Goal: Check status: Check status

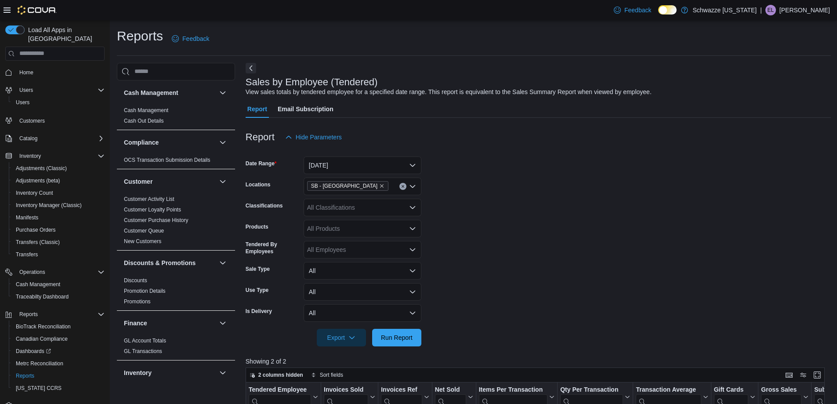
scroll to position [132, 0]
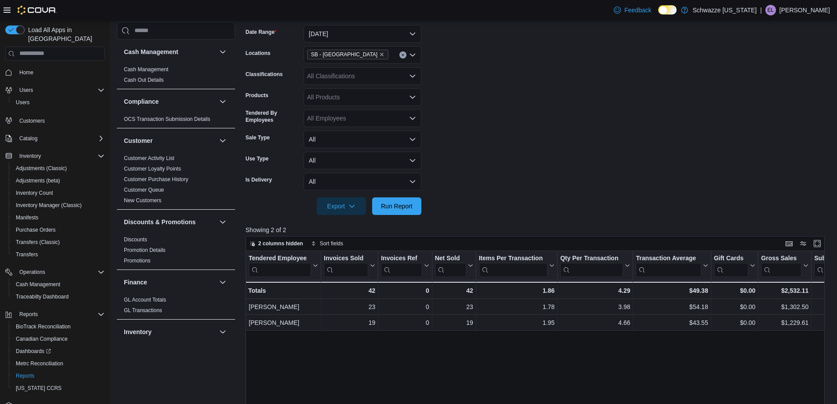
scroll to position [132, 0]
